Goal: Task Accomplishment & Management: Use online tool/utility

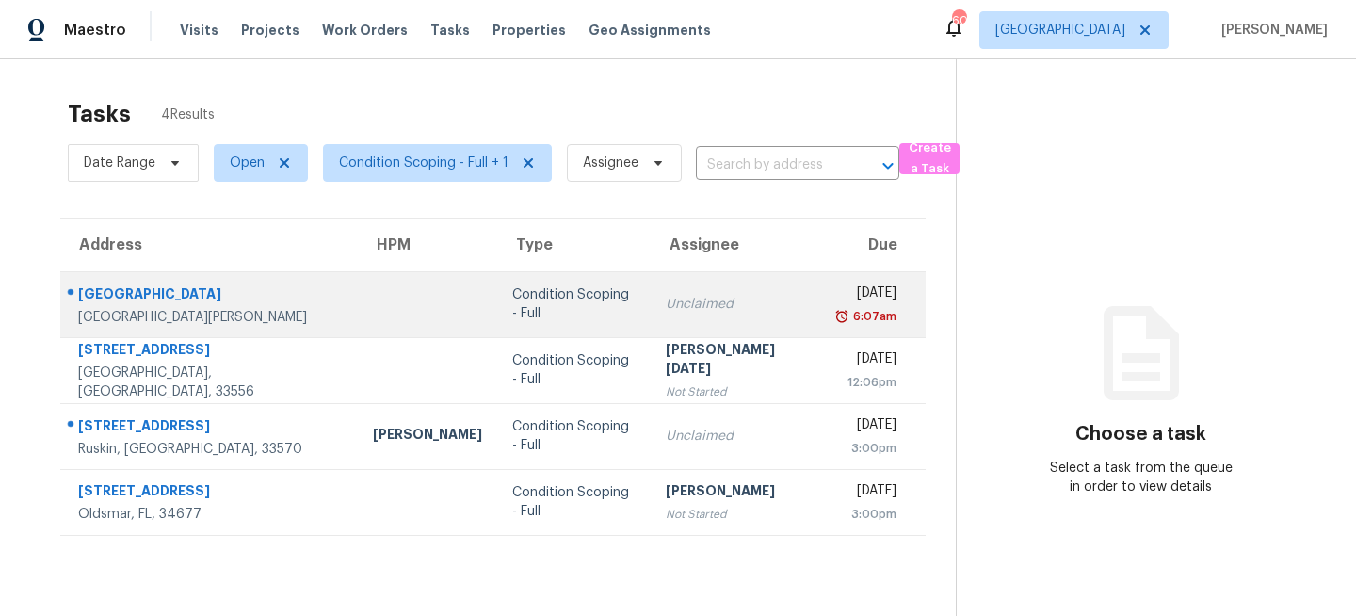
click at [358, 307] on td at bounding box center [427, 304] width 139 height 66
click at [568, 302] on div "Condition Scoping - Full" at bounding box center [573, 304] width 123 height 38
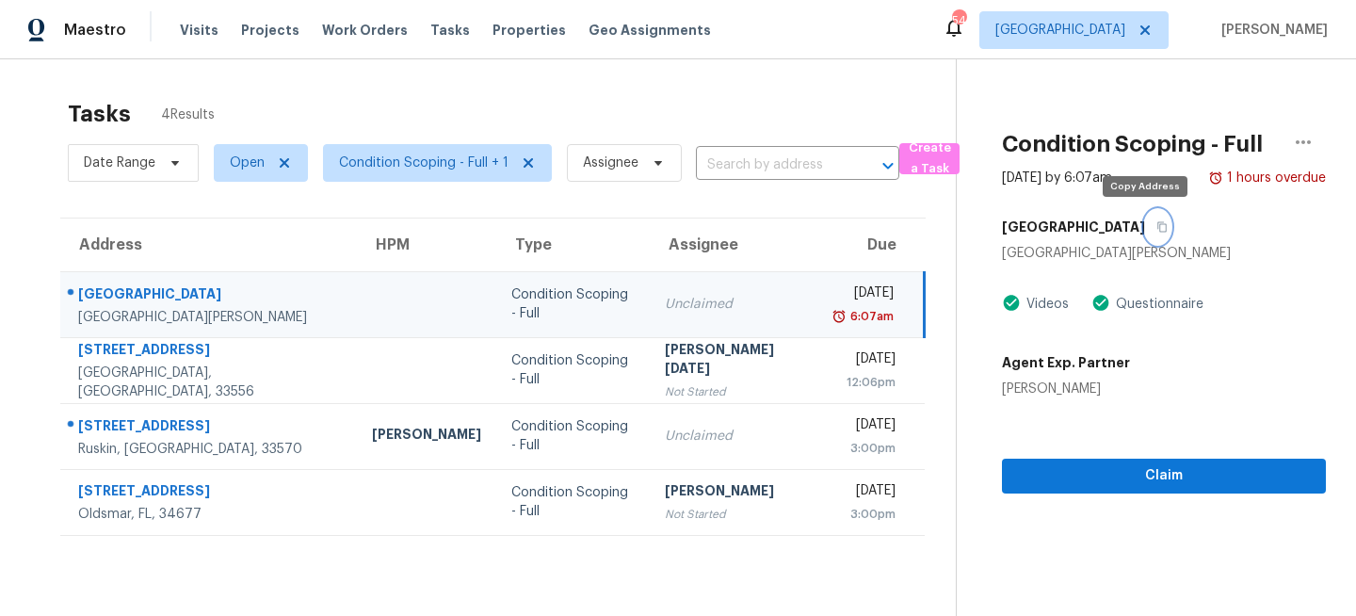
click at [1145, 220] on button "button" at bounding box center [1157, 227] width 25 height 34
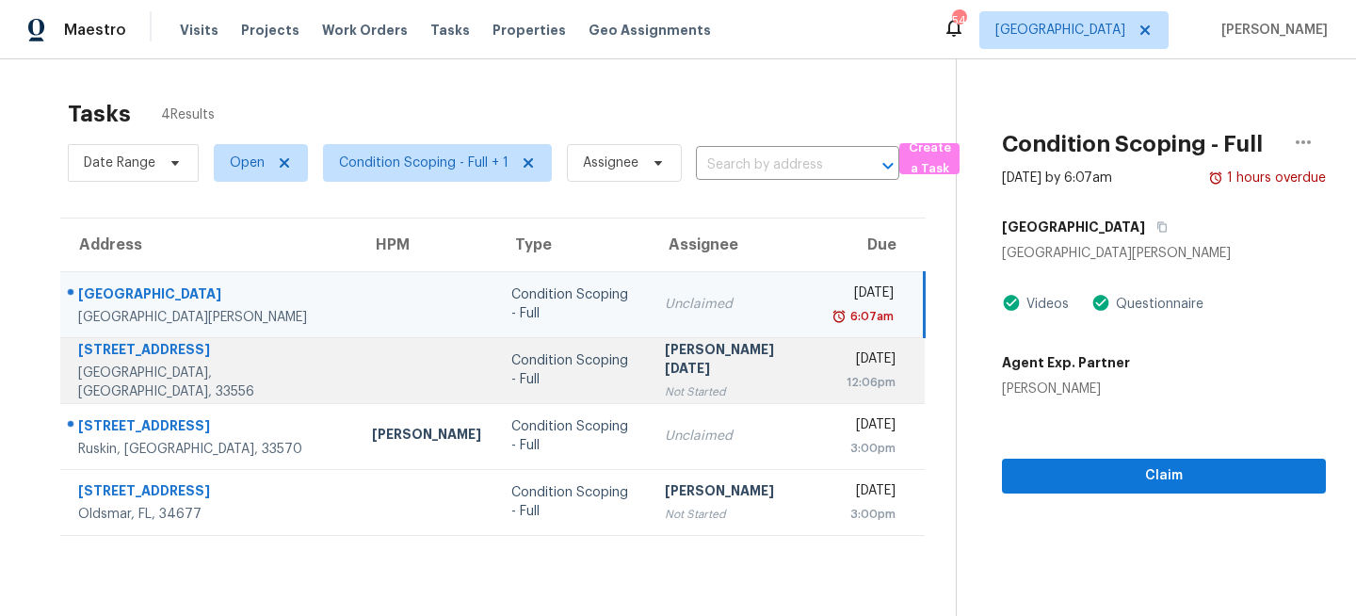
click at [650, 385] on td "[PERSON_NAME][DATE] Not Started" at bounding box center [735, 370] width 171 height 66
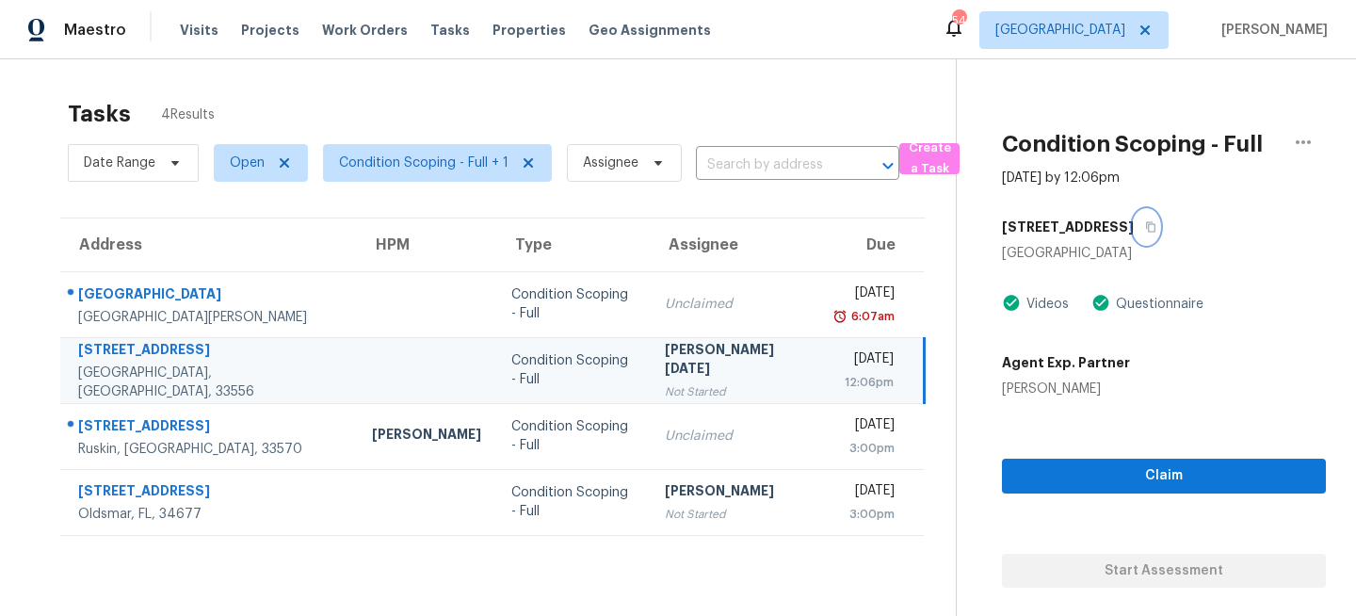
click at [1148, 225] on icon "button" at bounding box center [1150, 226] width 11 height 11
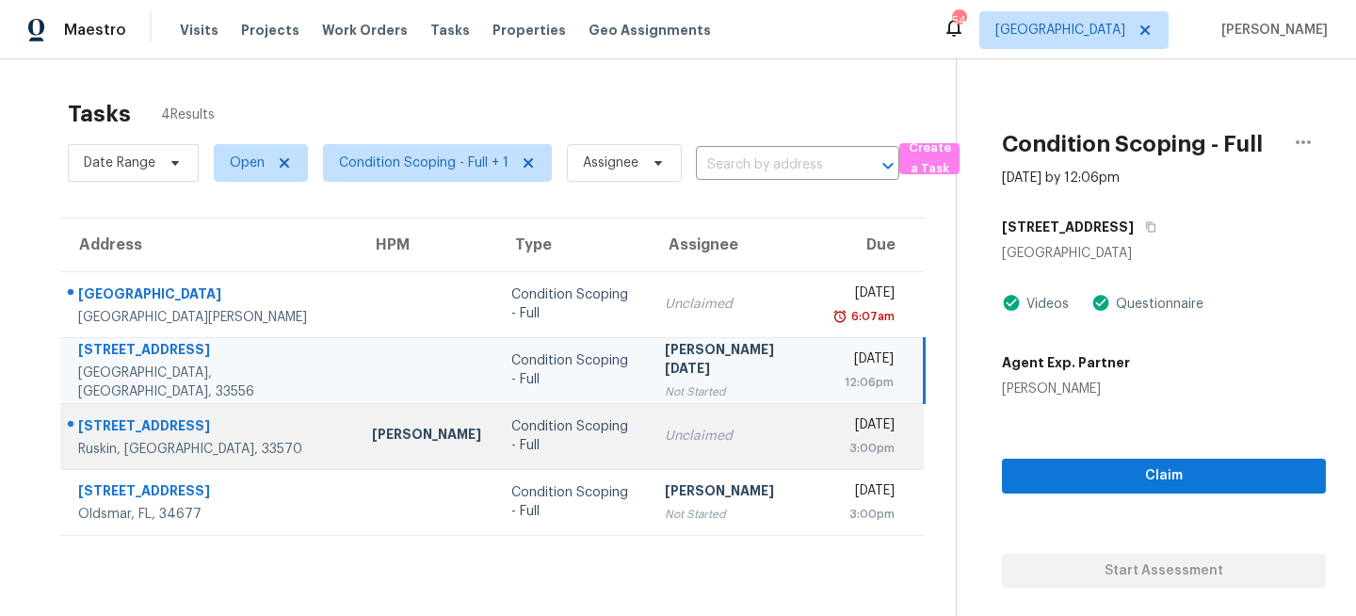
click at [584, 431] on td "Condition Scoping - Full" at bounding box center [572, 436] width 153 height 66
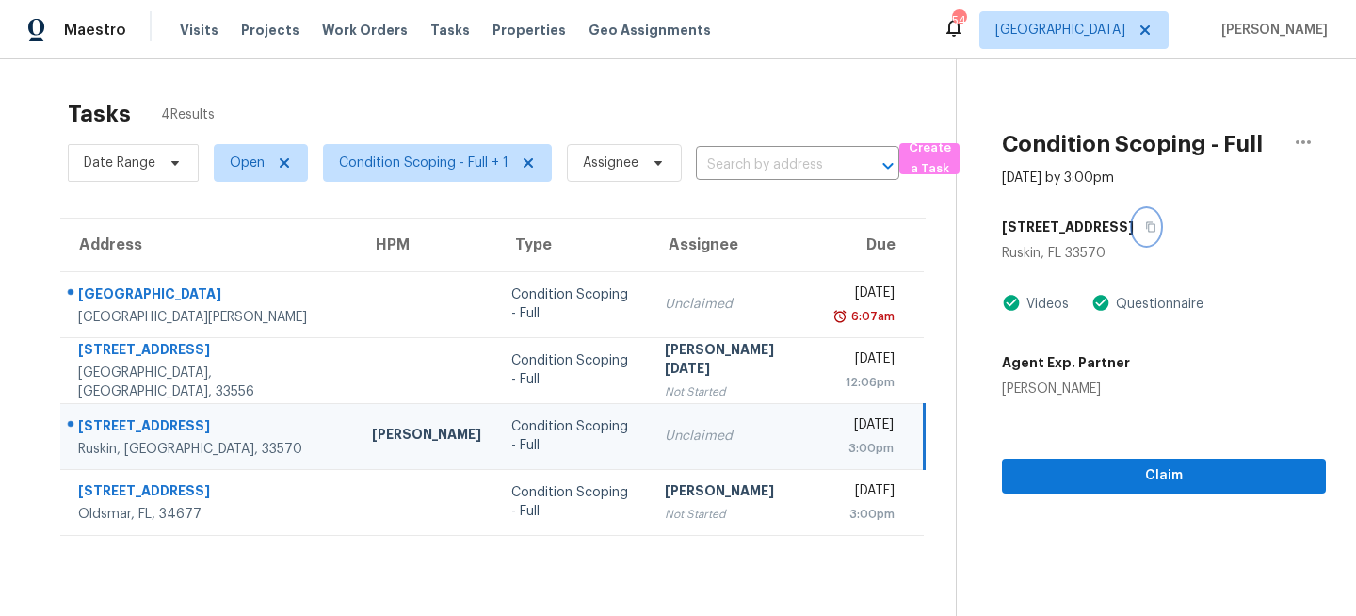
click at [1156, 227] on icon "button" at bounding box center [1150, 226] width 11 height 11
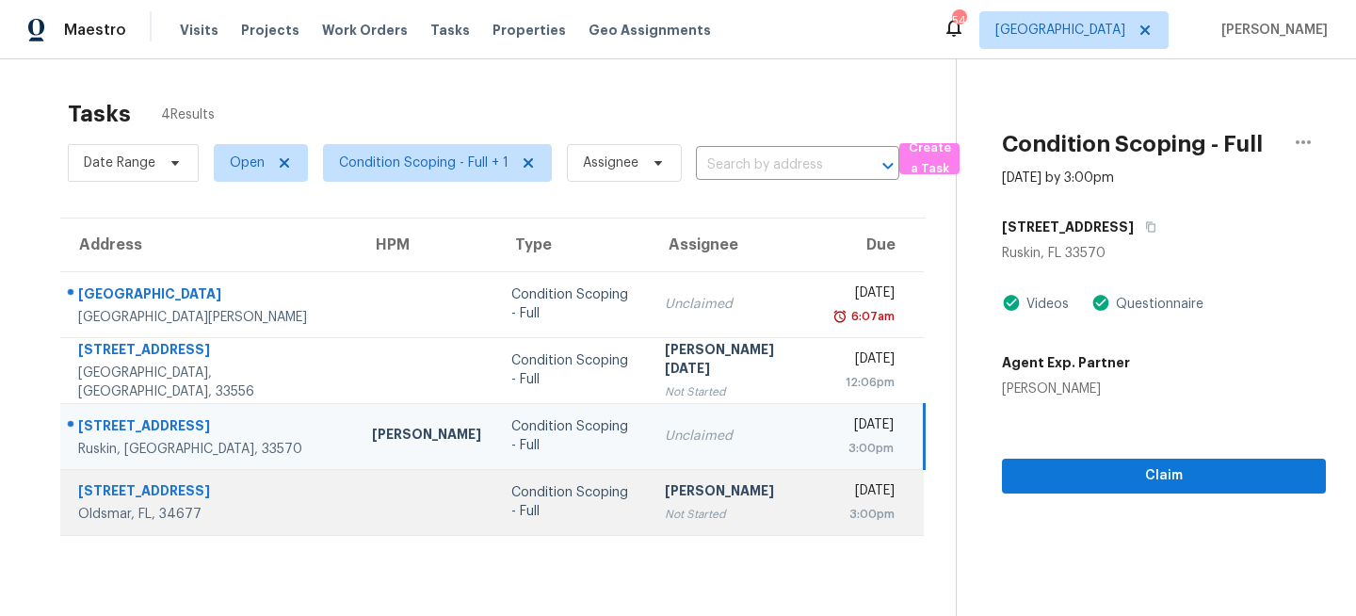
click at [665, 496] on div "[PERSON_NAME]" at bounding box center [735, 493] width 141 height 24
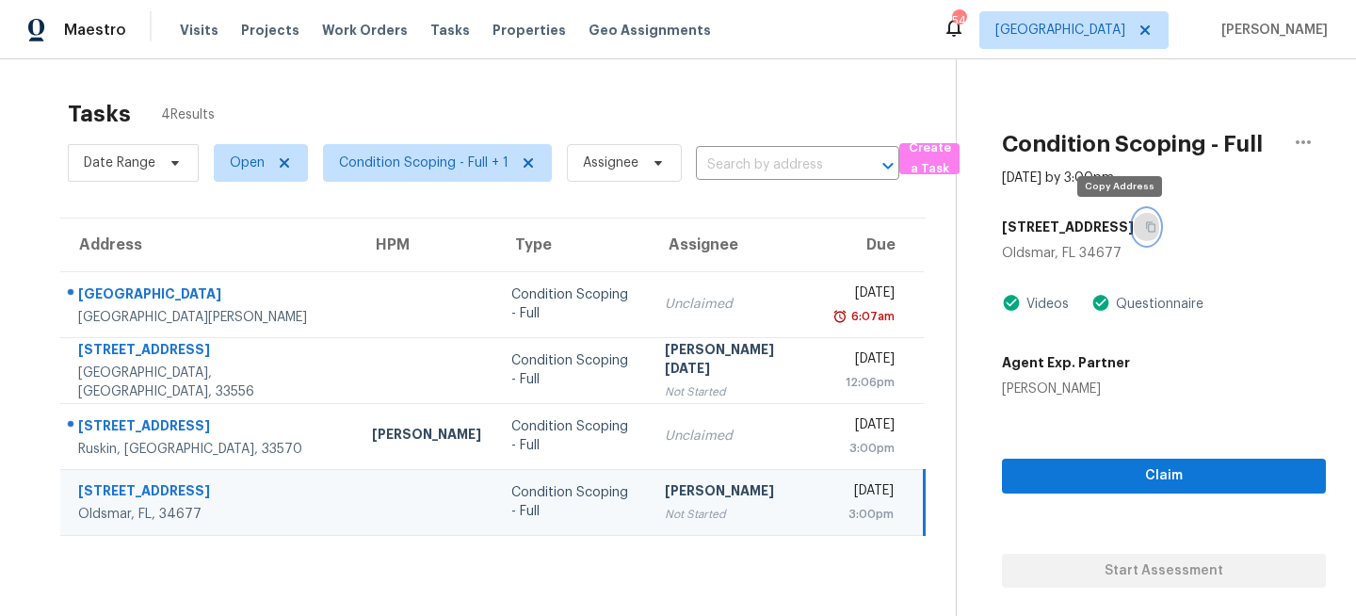
click at [1134, 223] on button "button" at bounding box center [1146, 227] width 25 height 34
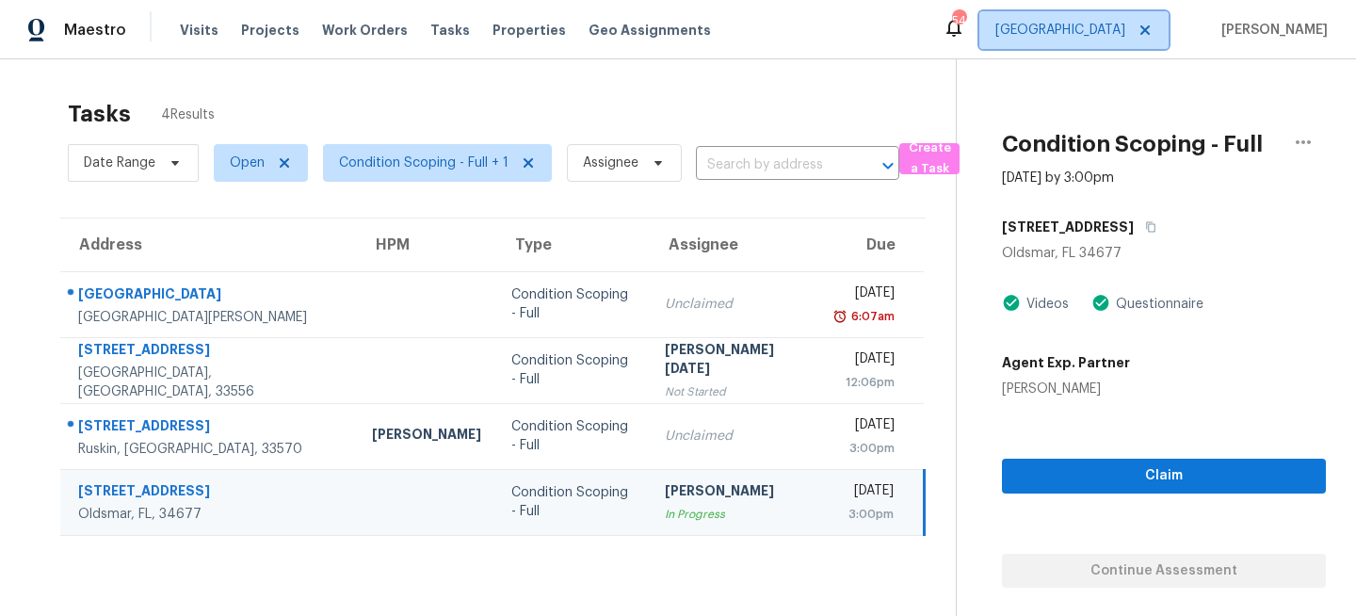
click at [1120, 29] on span "[GEOGRAPHIC_DATA]" at bounding box center [1060, 30] width 130 height 19
